Goal: Information Seeking & Learning: Learn about a topic

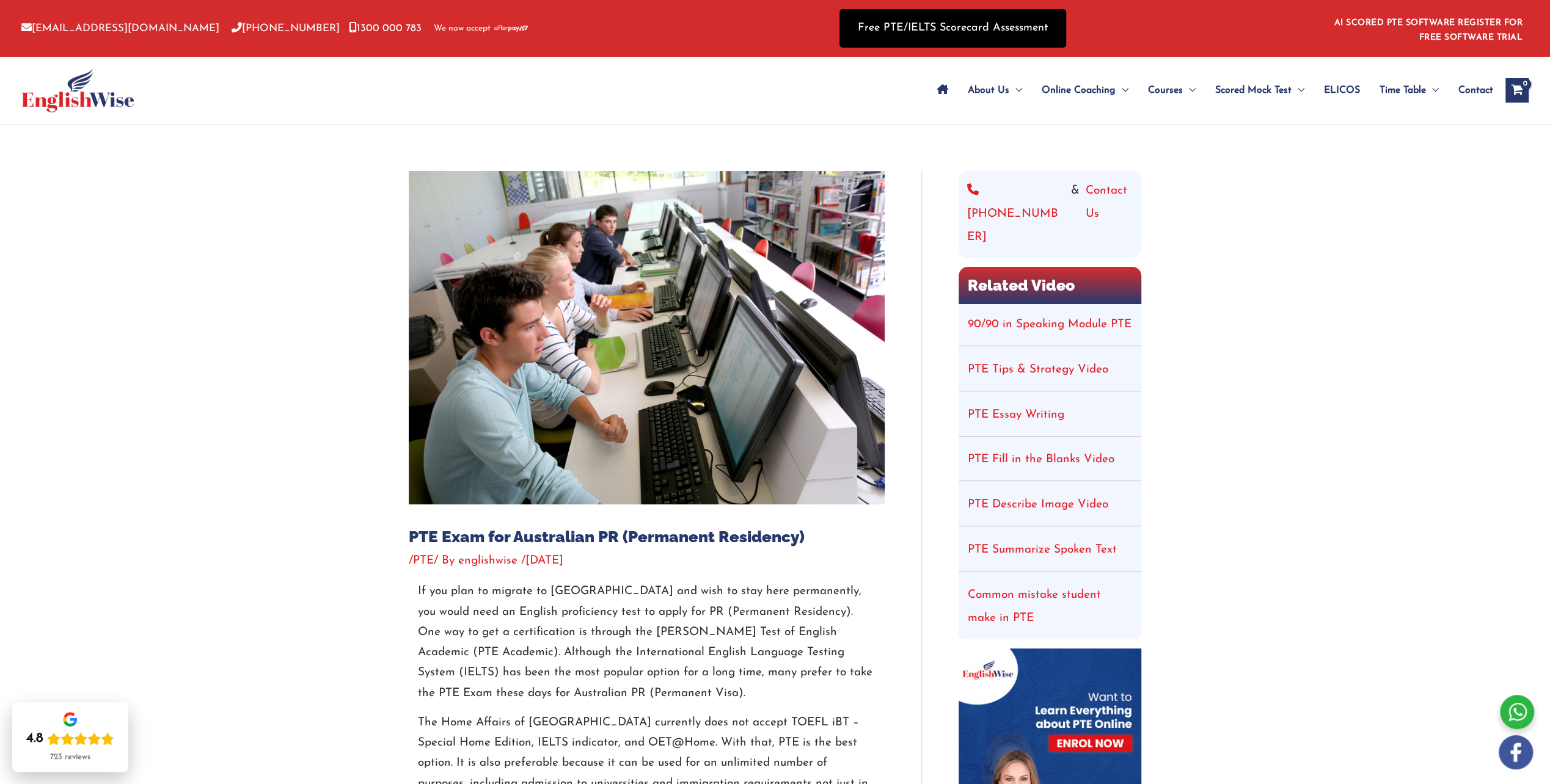
click at [906, 27] on link "Free PTE/IELTS Scorecard Assessment" at bounding box center [952, 28] width 226 height 38
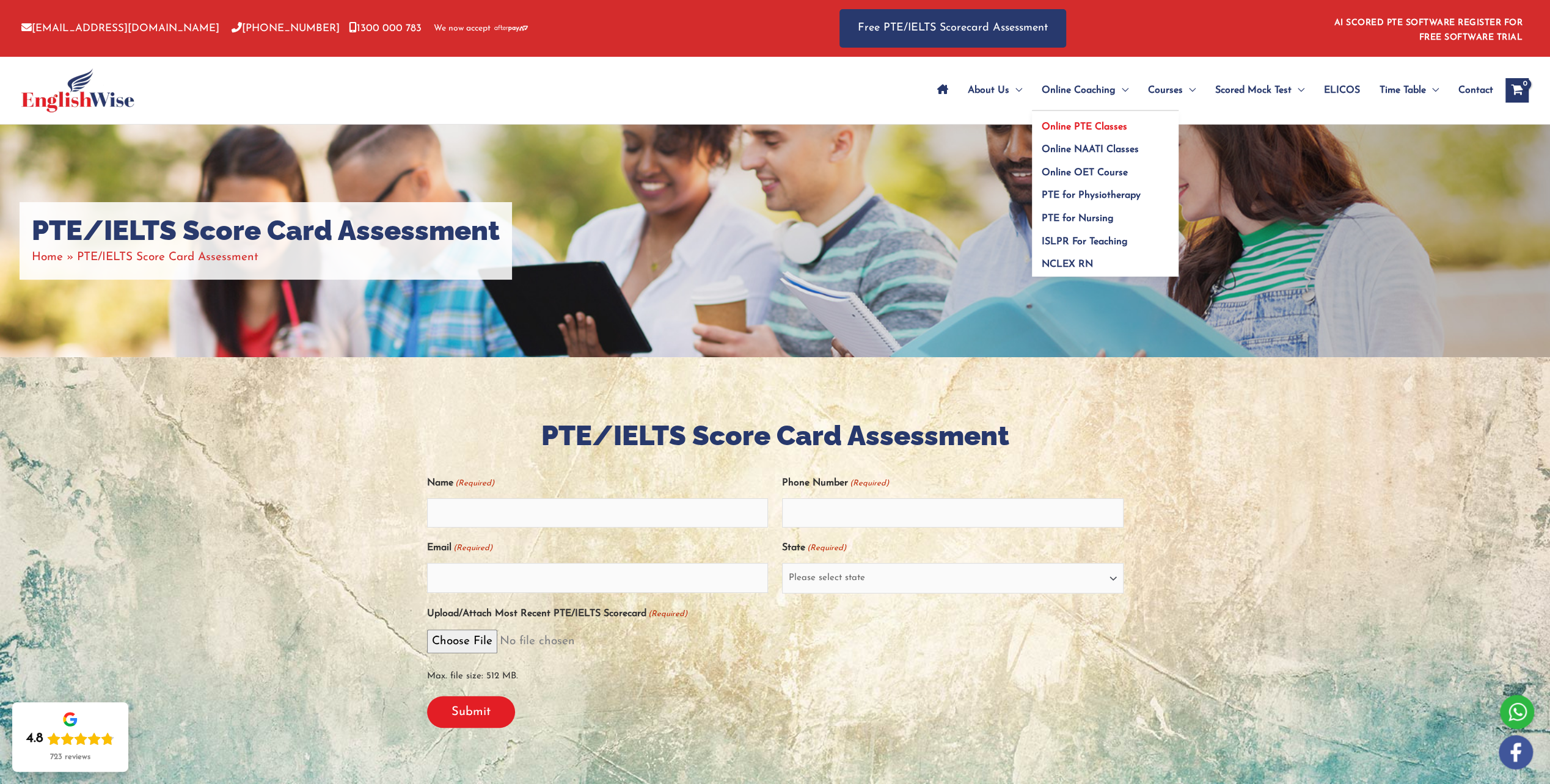
click at [1092, 126] on span "Online PTE Classes" at bounding box center [1084, 127] width 85 height 10
